Goal: Task Accomplishment & Management: Complete application form

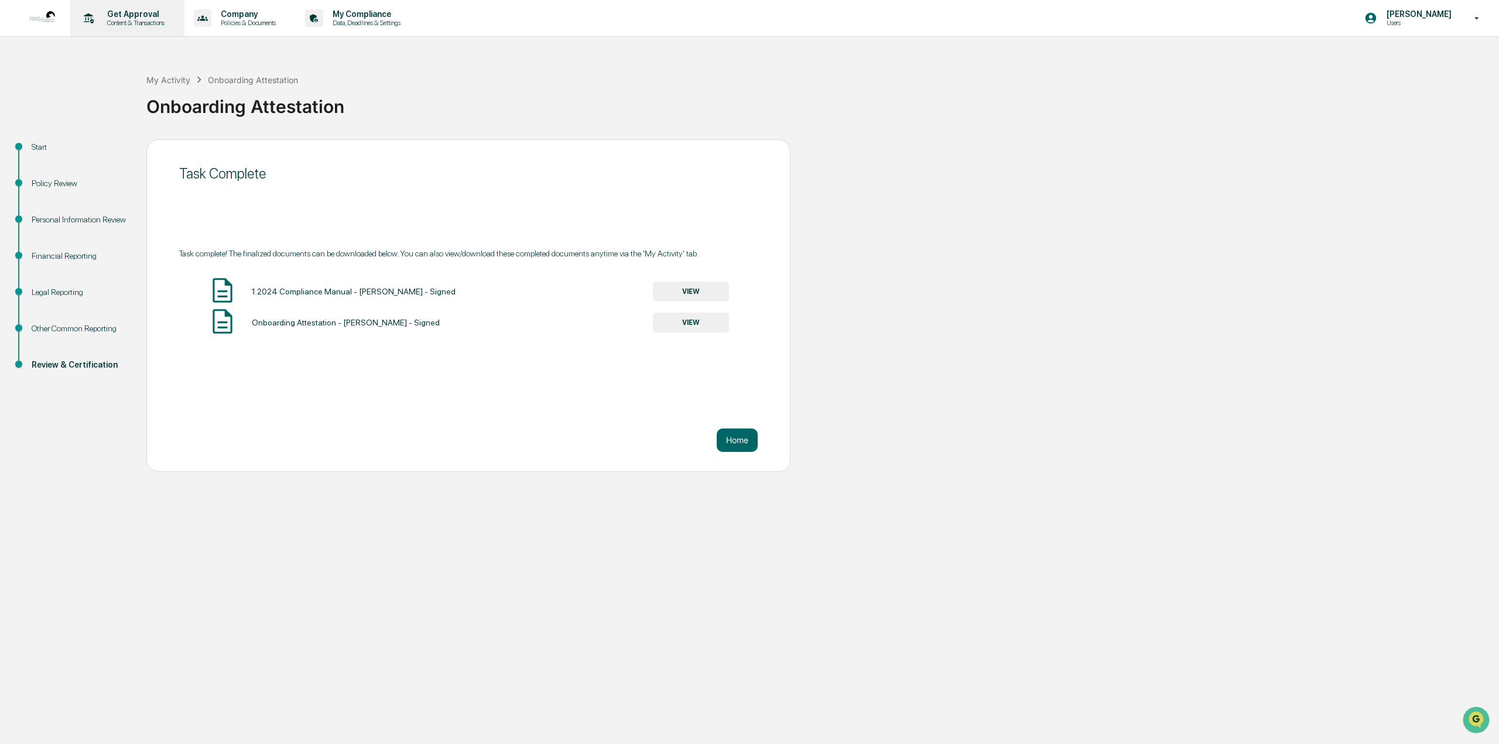
click at [119, 12] on p "Get Approval" at bounding box center [134, 13] width 73 height 9
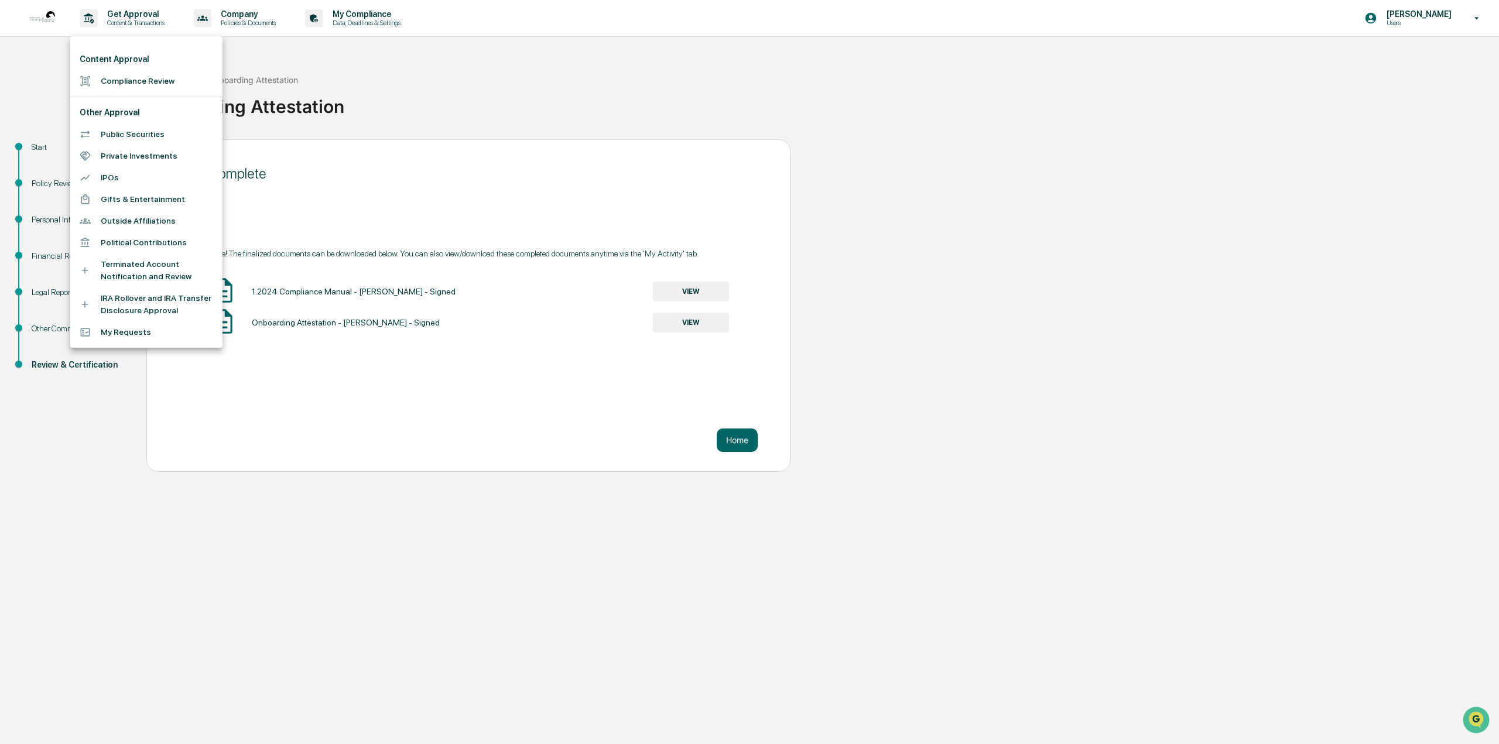
click at [135, 79] on li "Compliance Review" at bounding box center [146, 81] width 152 height 22
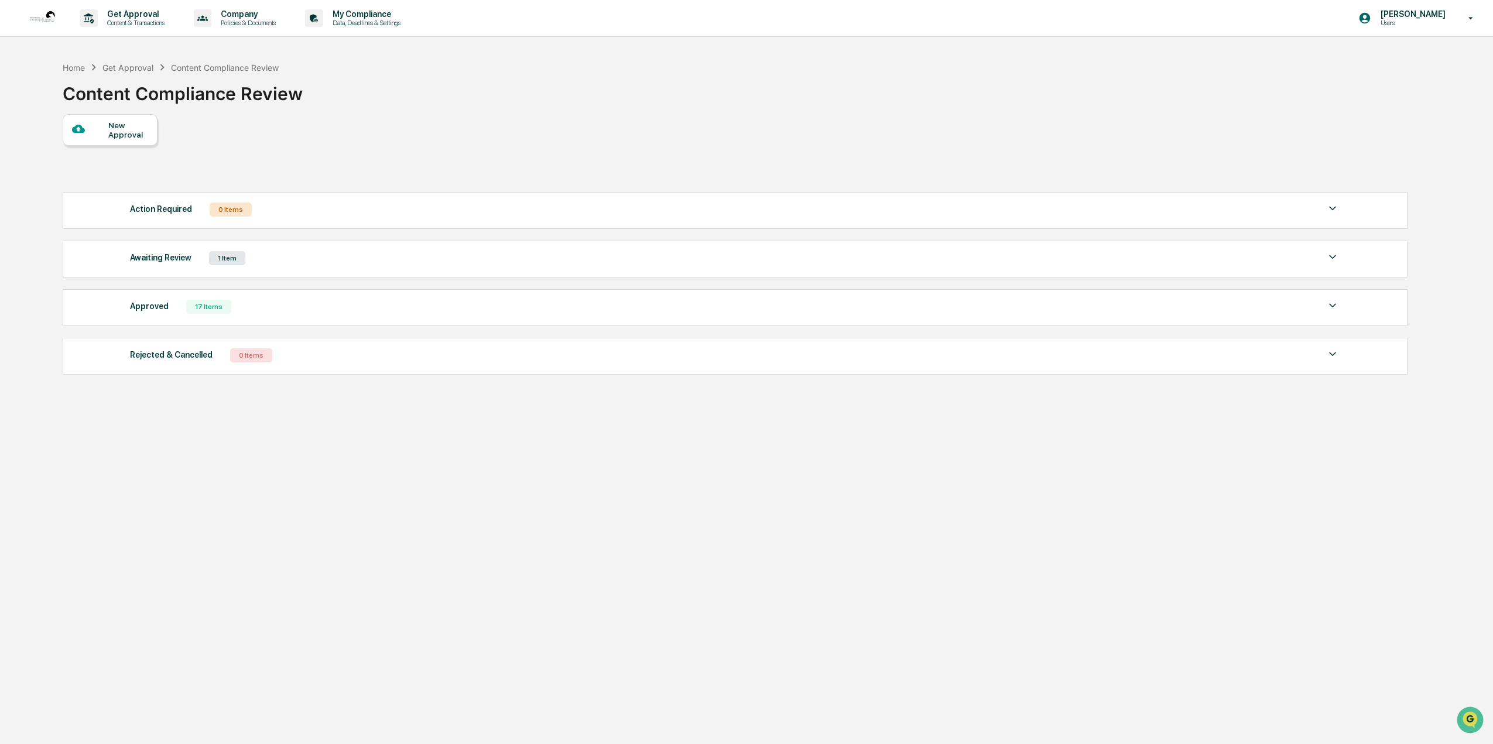
click at [95, 146] on div "New Approval Action Required 0 Items No data to display Show 5 Page 1 of 0 |< <…" at bounding box center [735, 247] width 1344 height 266
click at [114, 131] on div "New Approval" at bounding box center [127, 130] width 39 height 19
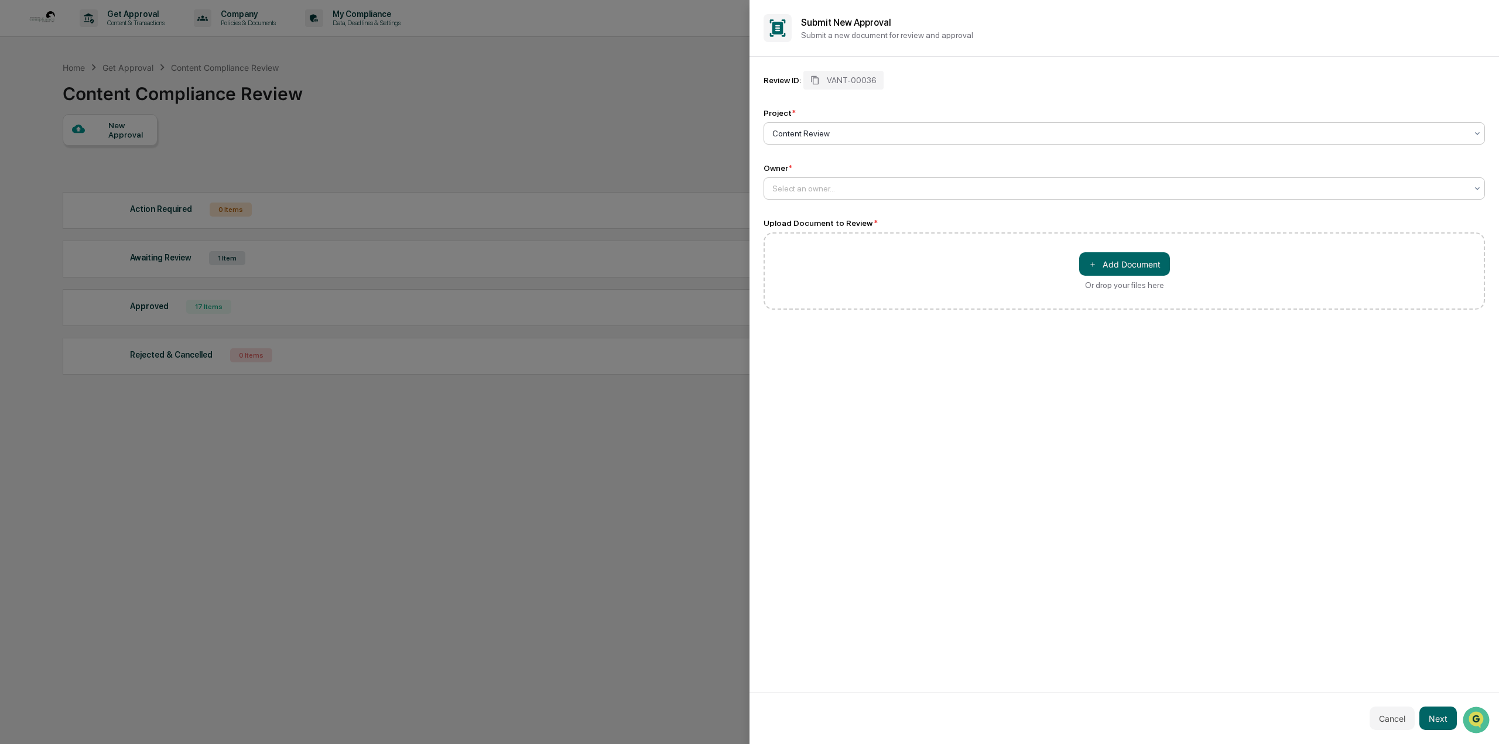
click at [811, 191] on div at bounding box center [1119, 189] width 694 height 12
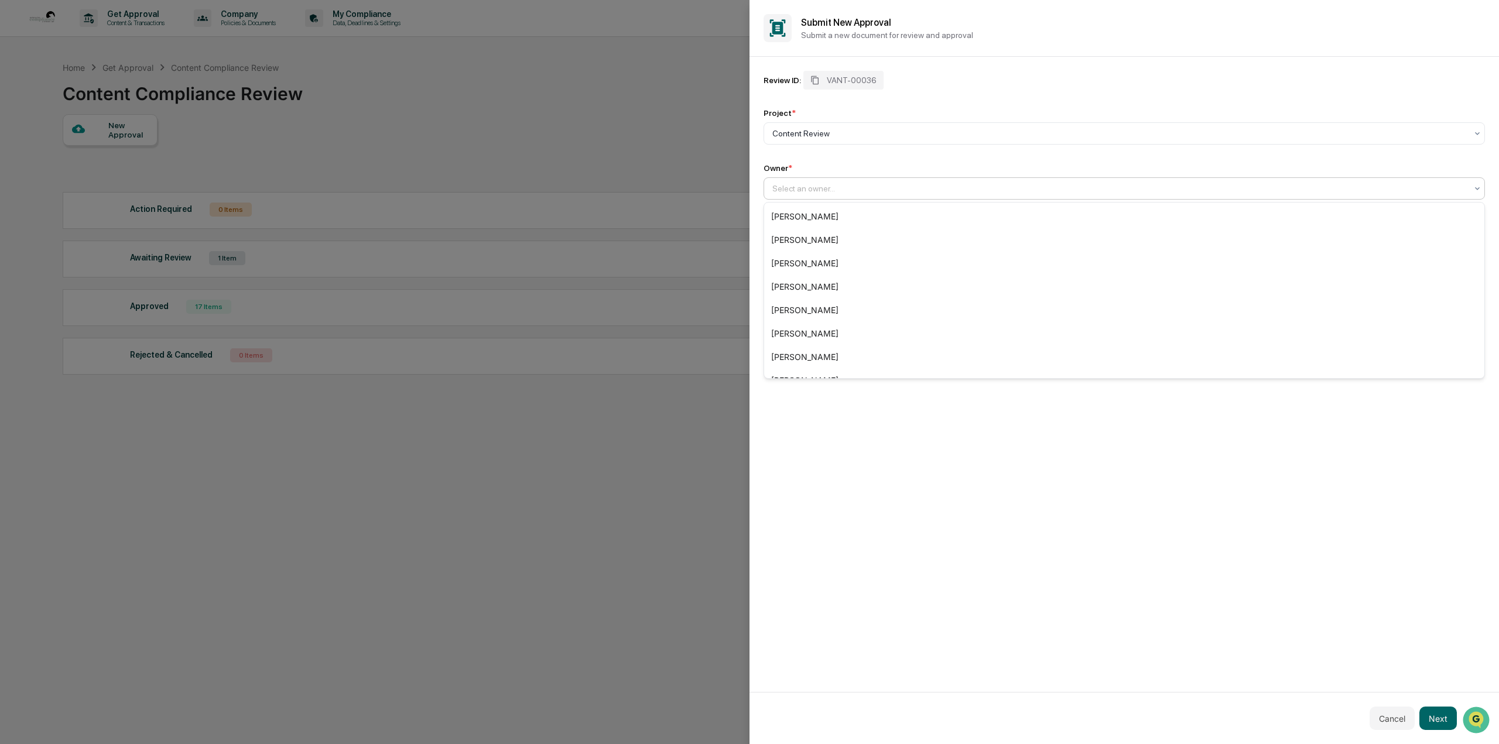
click at [1477, 711] on div "Cancel Next" at bounding box center [1123, 718] width 749 height 52
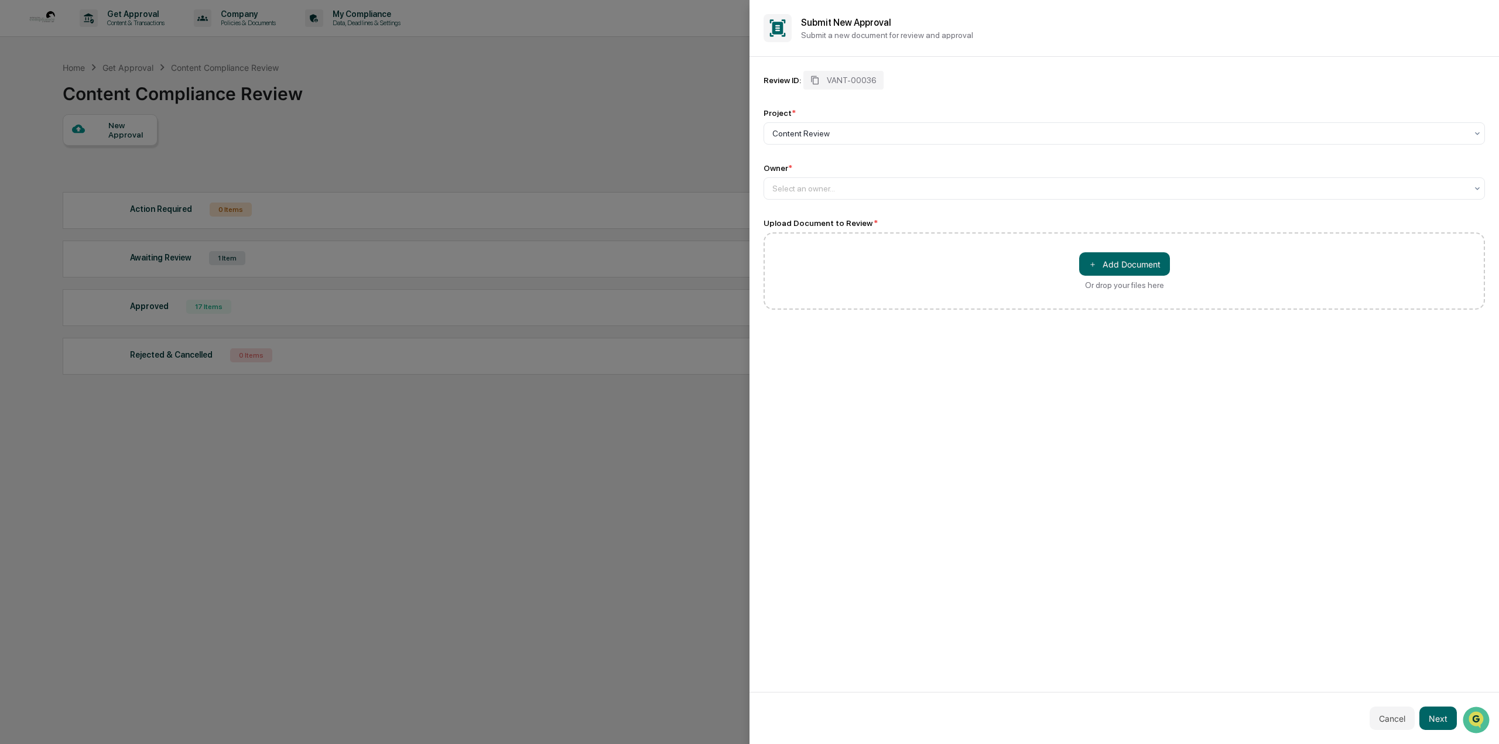
click at [782, 170] on div "Owner *" at bounding box center [778, 167] width 29 height 9
click at [856, 23] on h2 "Submit New Approval" at bounding box center [1143, 22] width 684 height 11
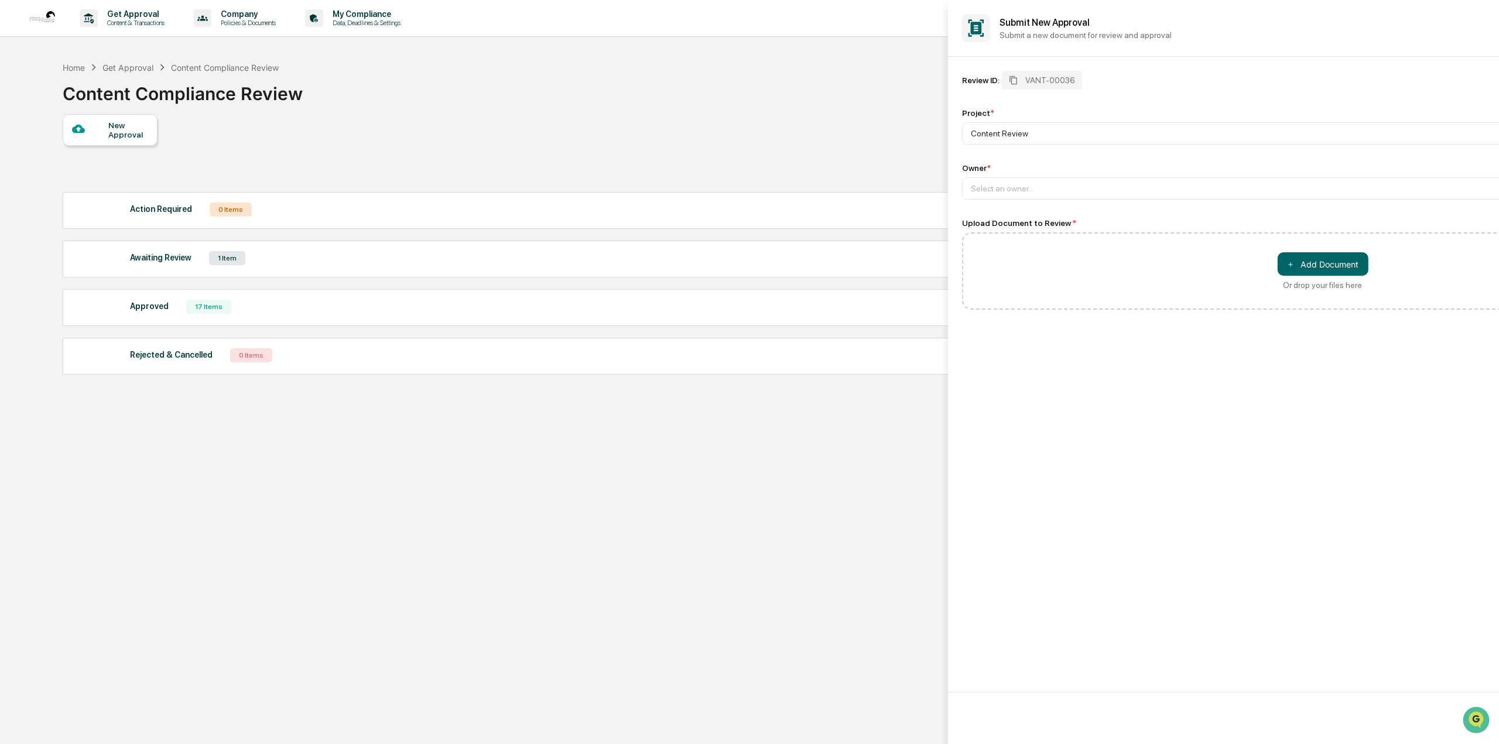
click at [402, 80] on div at bounding box center [749, 372] width 1499 height 744
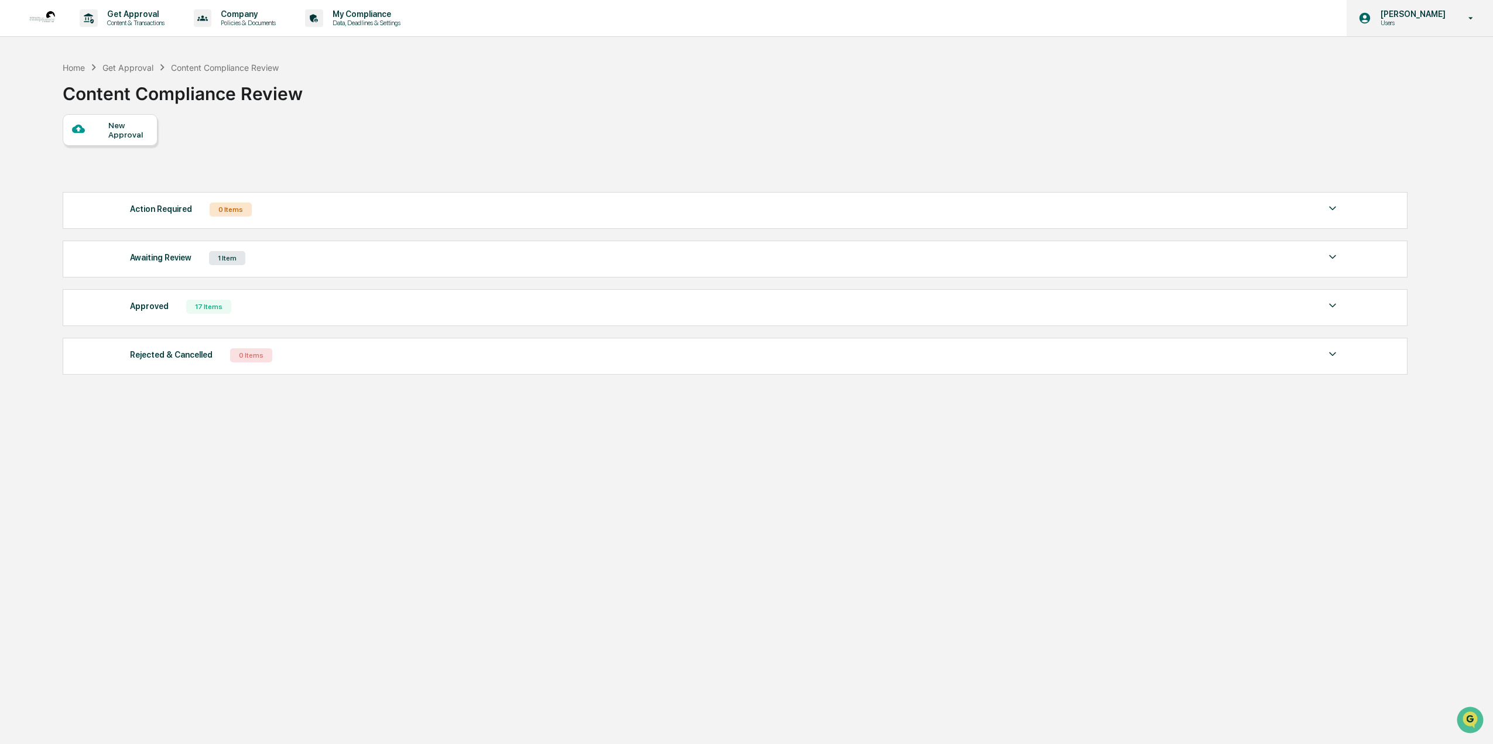
click at [1470, 23] on icon at bounding box center [1471, 18] width 20 height 11
click at [1431, 8] on div at bounding box center [749, 372] width 1499 height 744
click at [1406, 15] on p "[PERSON_NAME]" at bounding box center [1411, 13] width 80 height 9
click at [125, 18] on div at bounding box center [749, 372] width 1499 height 744
click at [119, 117] on div "New Approval" at bounding box center [110, 130] width 95 height 32
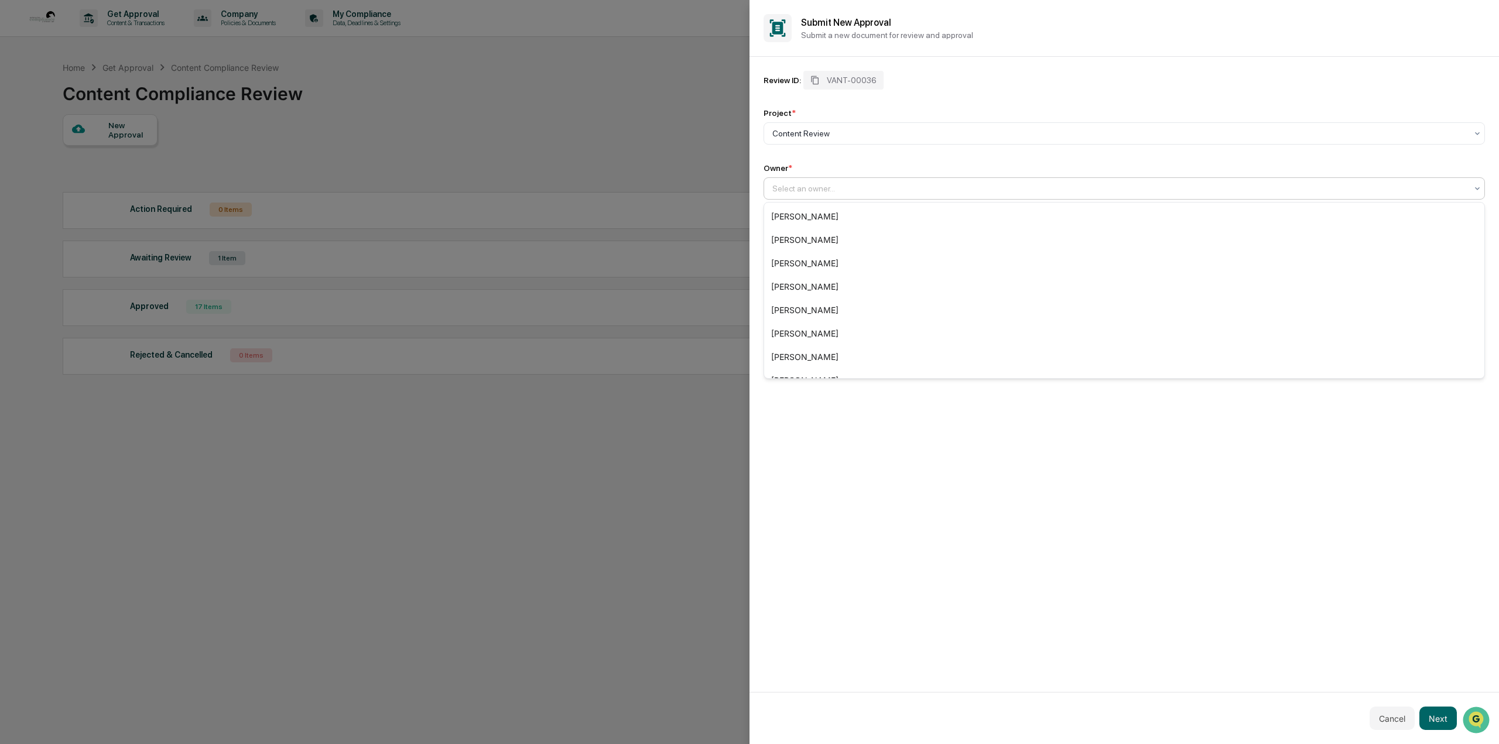
click at [800, 188] on div at bounding box center [1119, 189] width 694 height 12
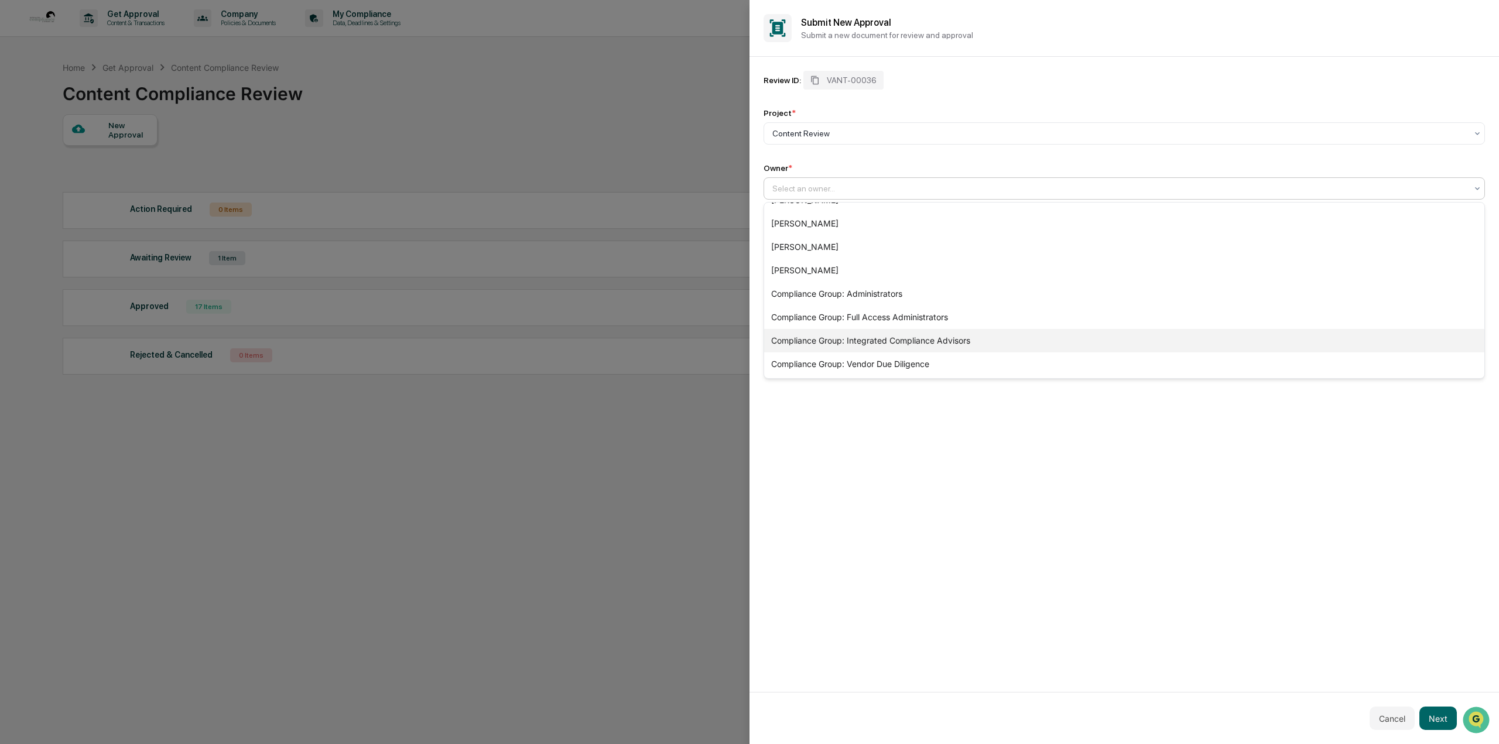
click at [941, 349] on div "Compliance Group: Integrated Compliance Advisors" at bounding box center [1124, 340] width 720 height 23
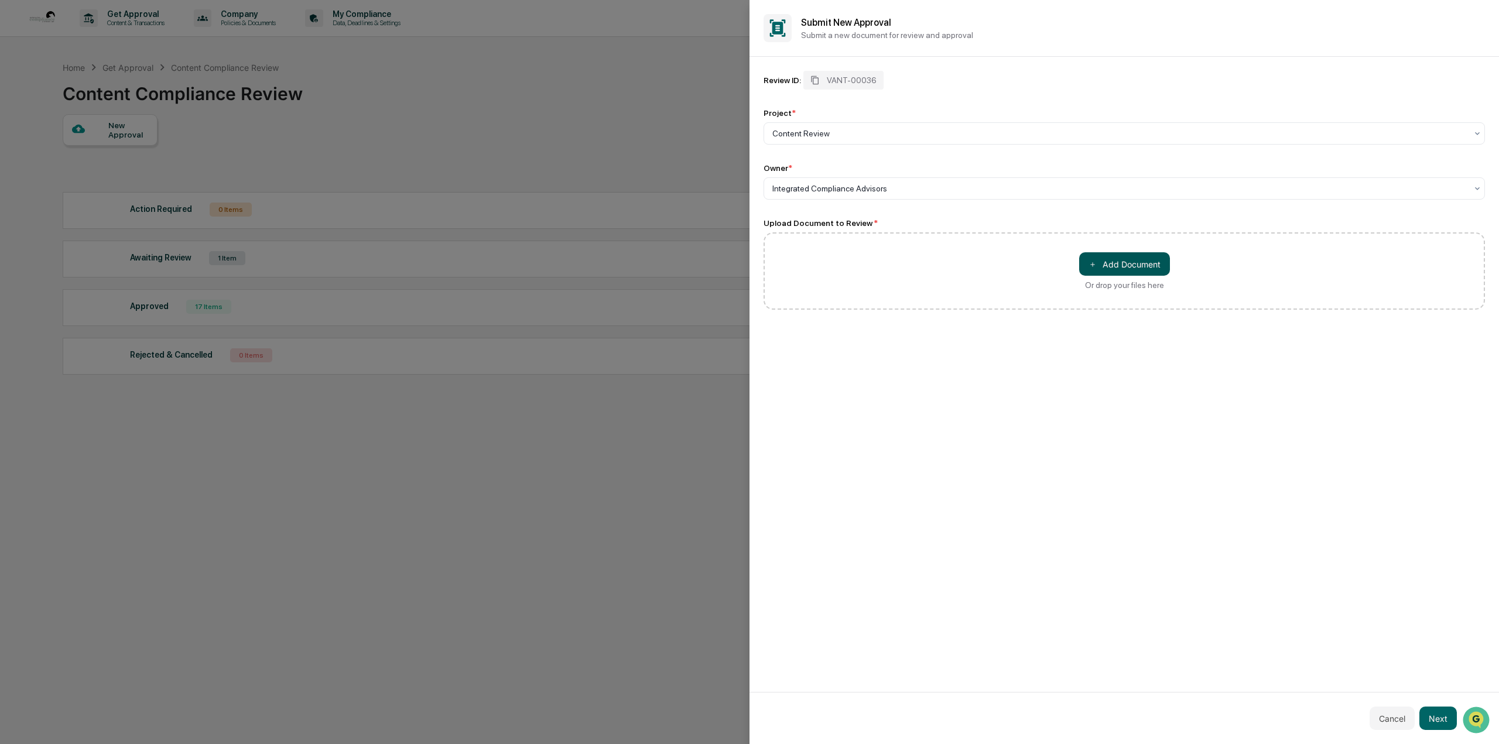
click at [1136, 262] on button "＋ Add Document" at bounding box center [1124, 263] width 91 height 23
click at [1402, 710] on button "Cancel" at bounding box center [1392, 718] width 45 height 23
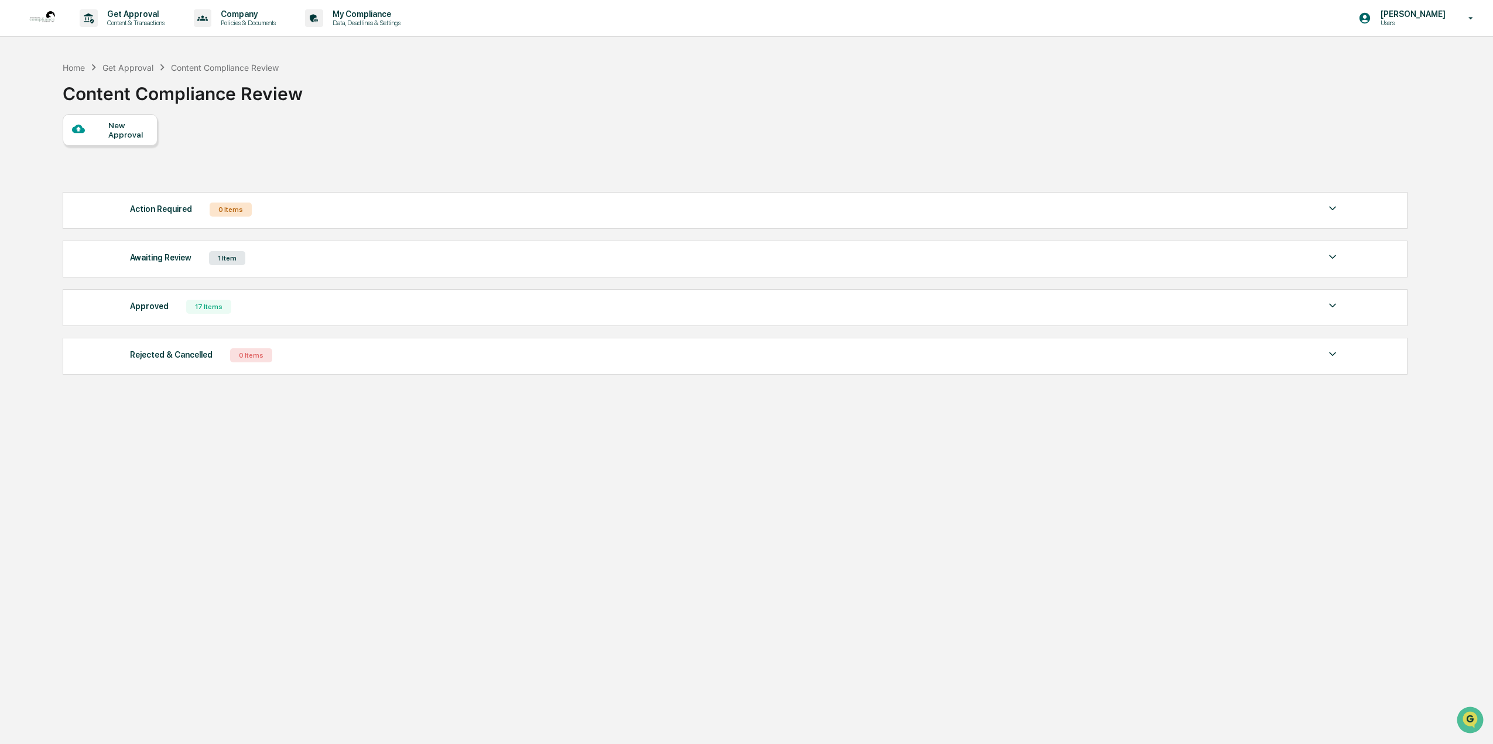
click at [146, 308] on div "Approved" at bounding box center [149, 306] width 39 height 15
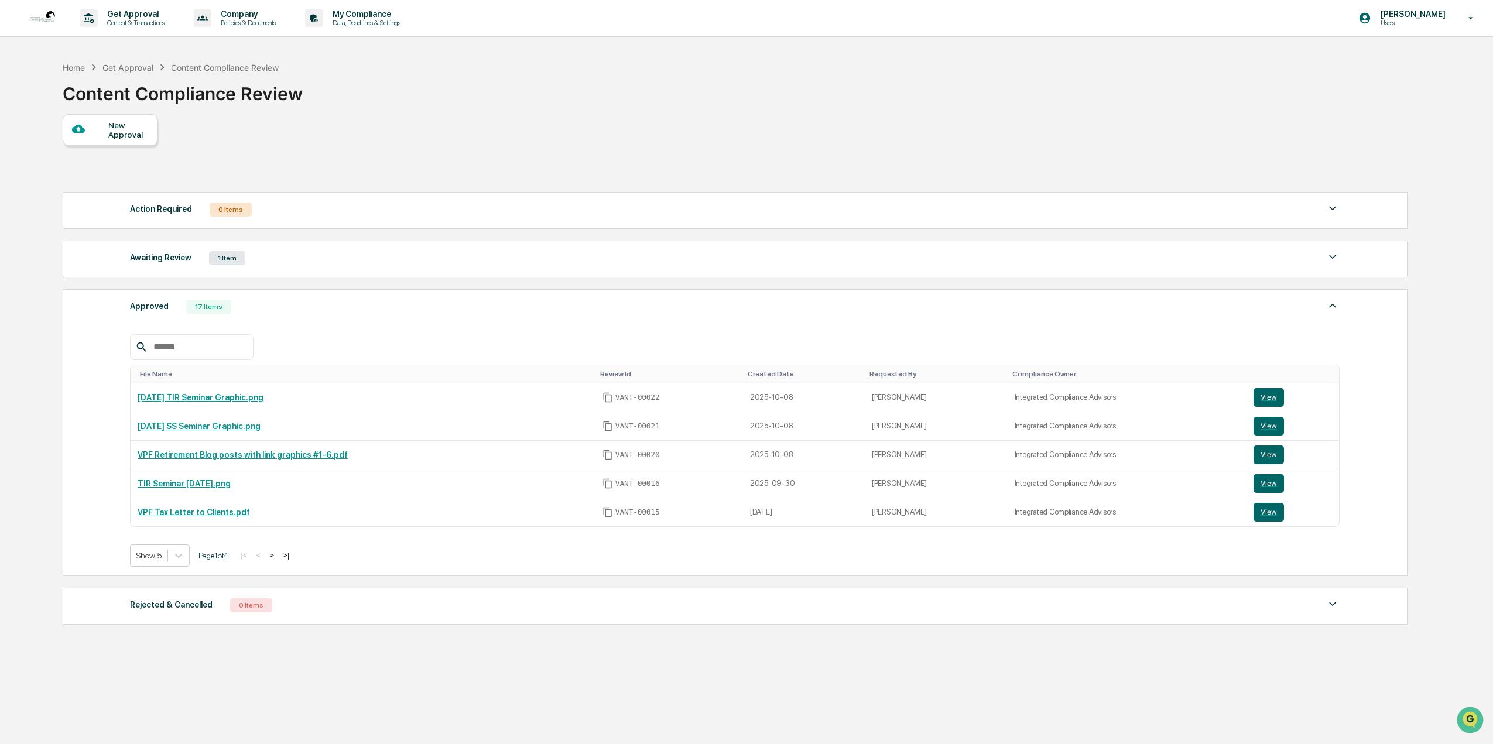
click at [127, 132] on div "New Approval" at bounding box center [127, 130] width 39 height 19
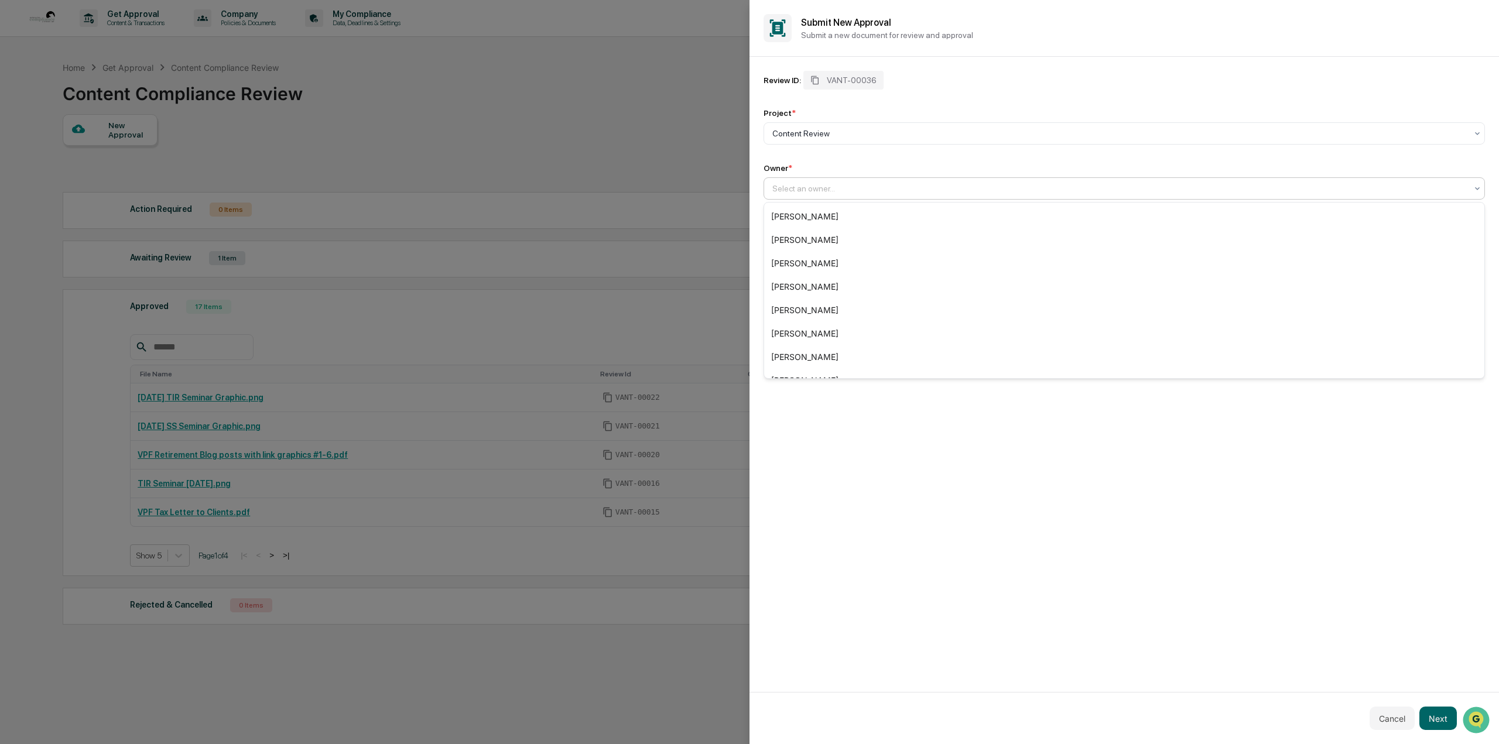
click at [812, 191] on div at bounding box center [1119, 189] width 694 height 12
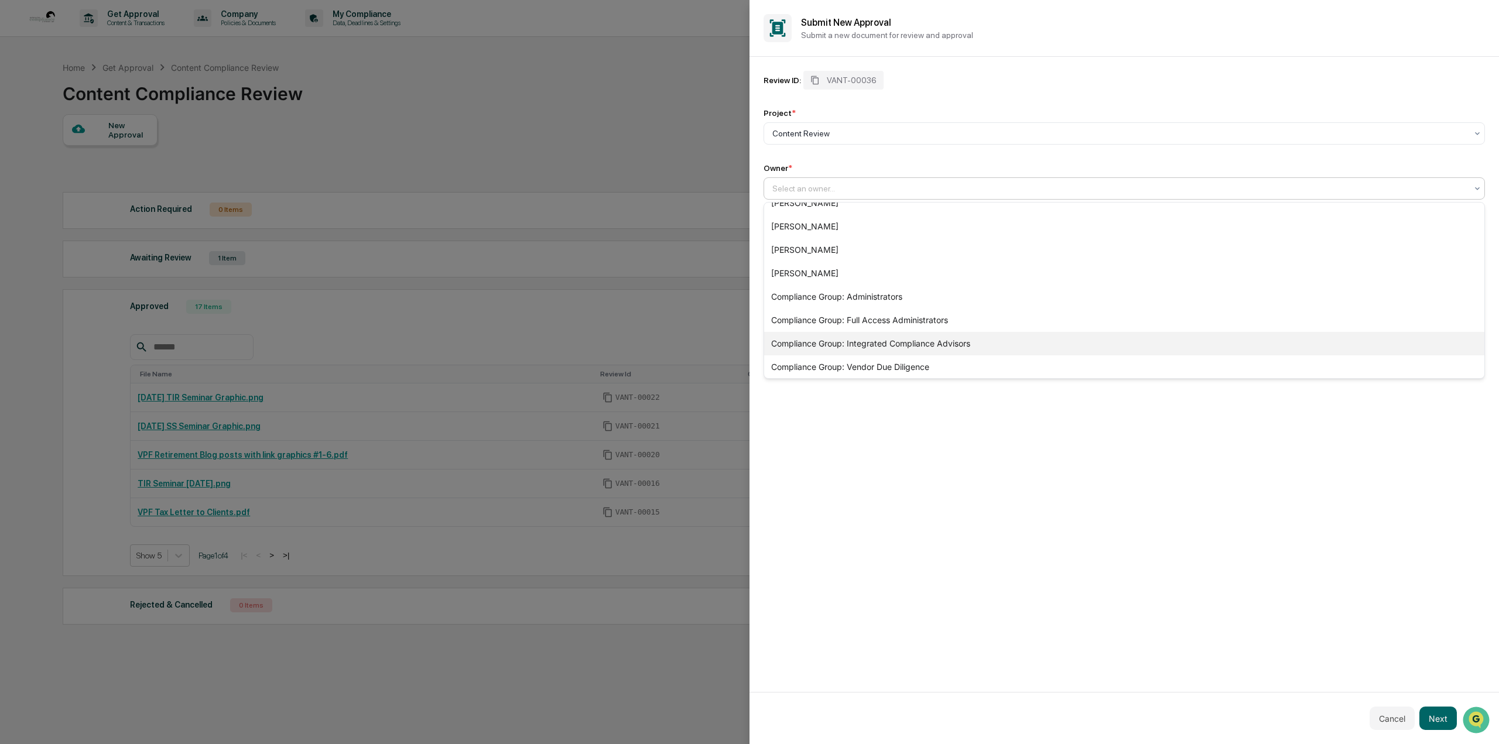
click at [857, 343] on div "Compliance Group: Integrated Compliance Advisors" at bounding box center [1124, 343] width 720 height 23
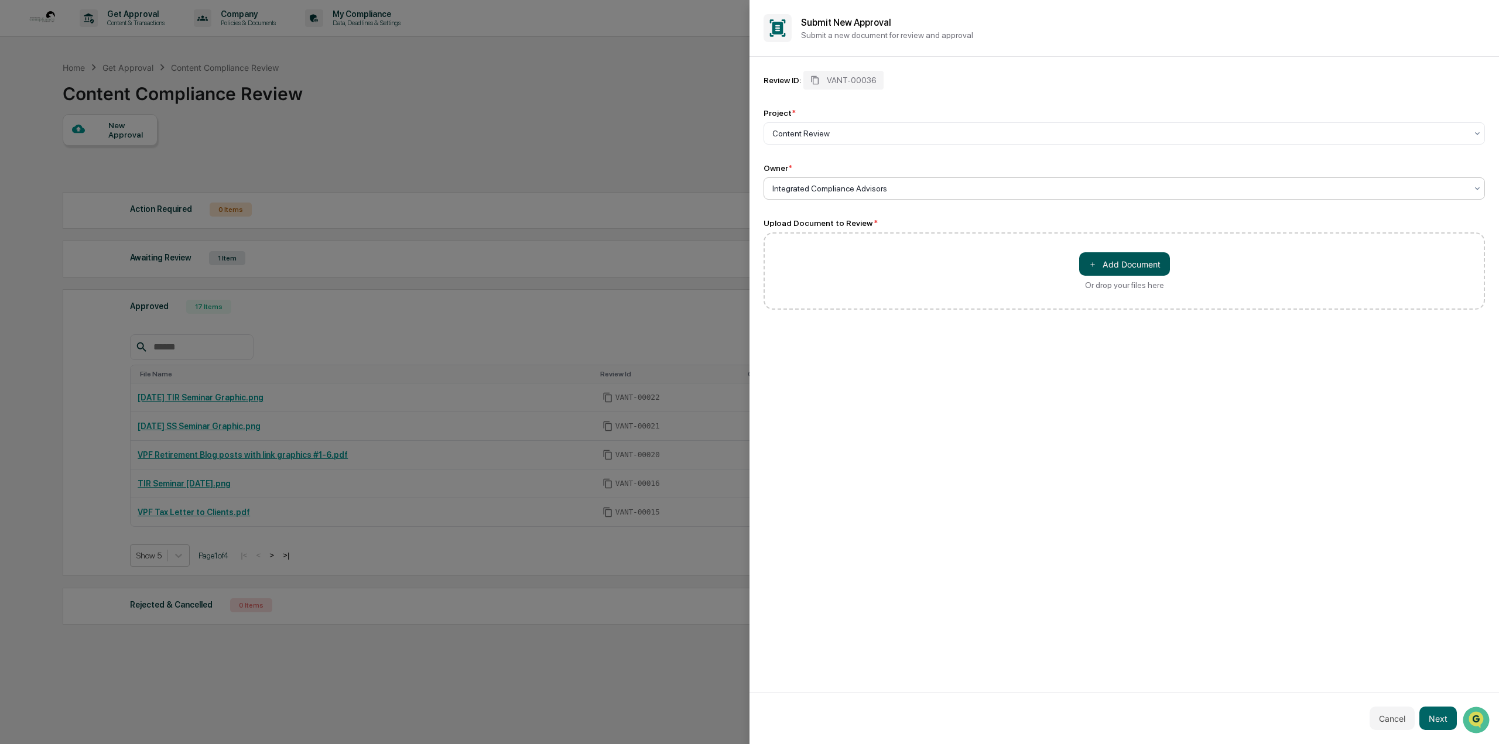
click at [1114, 263] on button "＋ Add Document" at bounding box center [1124, 263] width 91 height 23
click at [1451, 715] on button "Next" at bounding box center [1437, 718] width 37 height 23
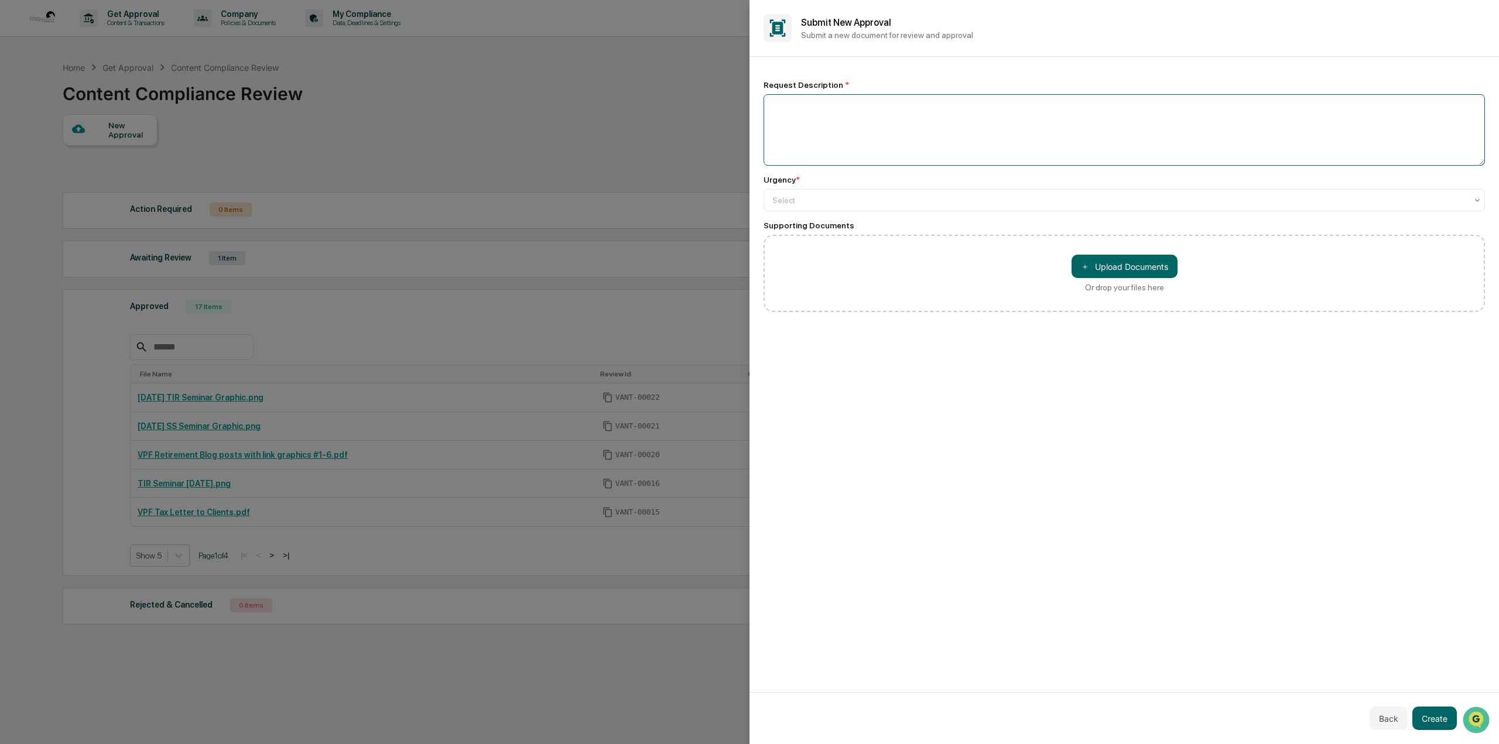
click at [827, 96] on textarea at bounding box center [1124, 129] width 721 height 71
type textarea "**********"
click at [807, 198] on div at bounding box center [1119, 200] width 694 height 12
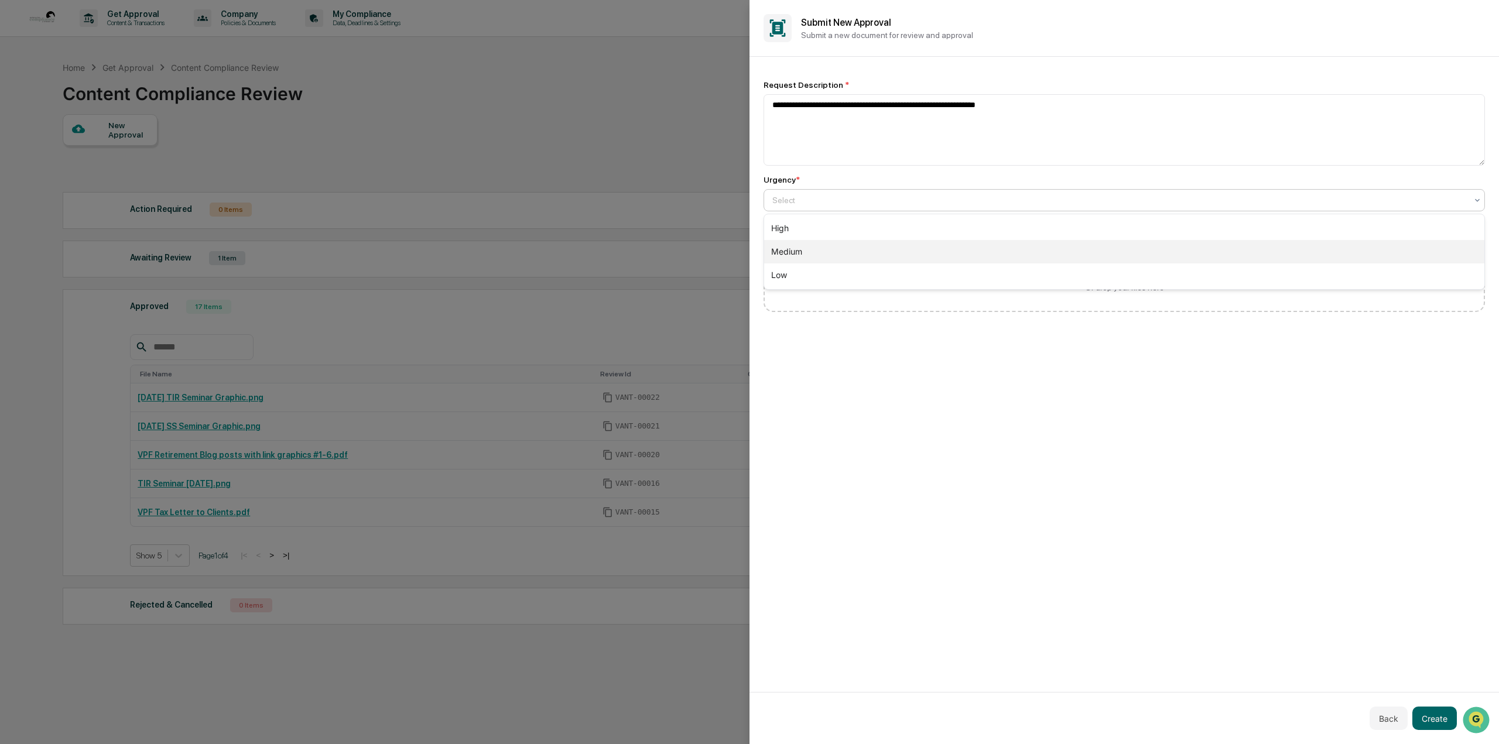
click at [810, 249] on div "Medium" at bounding box center [1124, 251] width 720 height 23
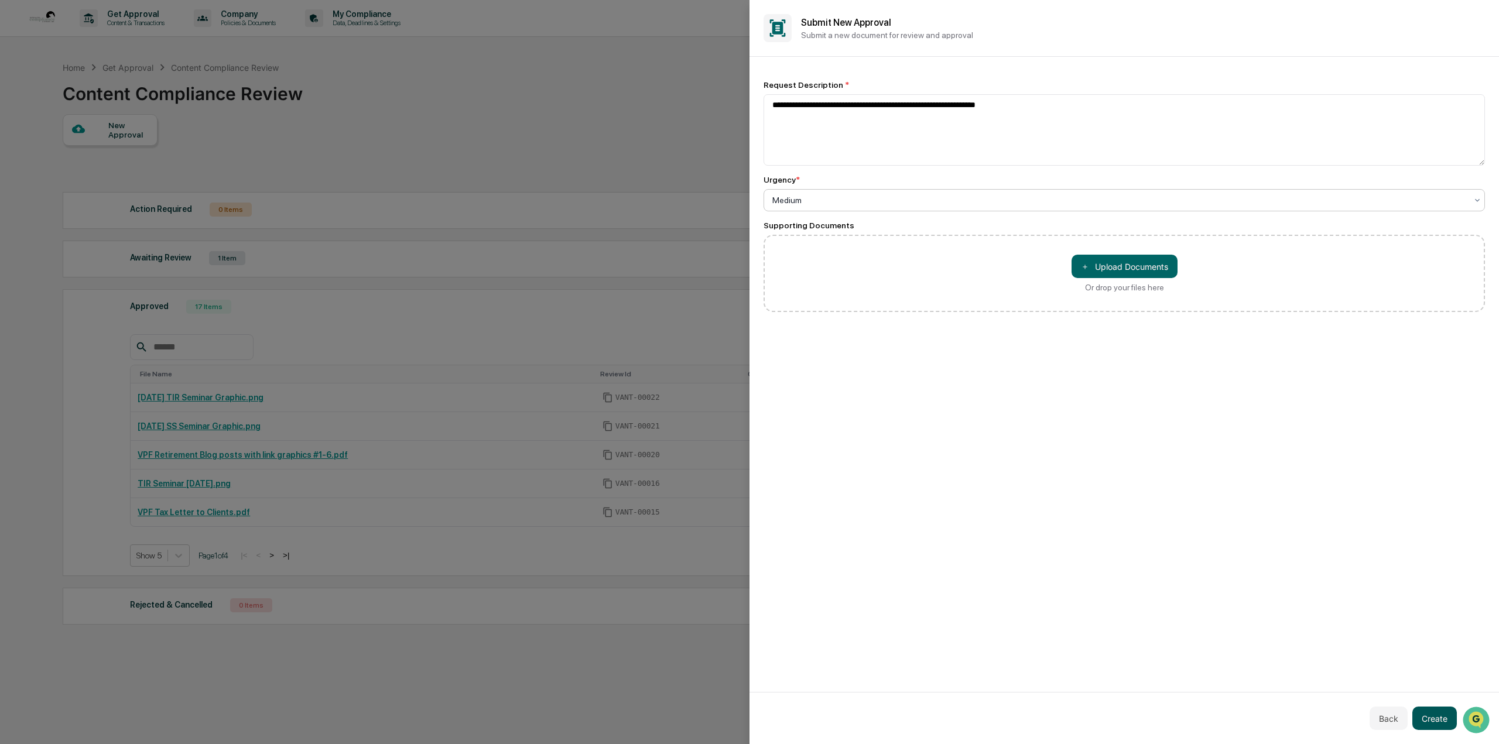
click at [1442, 720] on button "Create" at bounding box center [1434, 718] width 45 height 23
